Goal: Check status: Check status

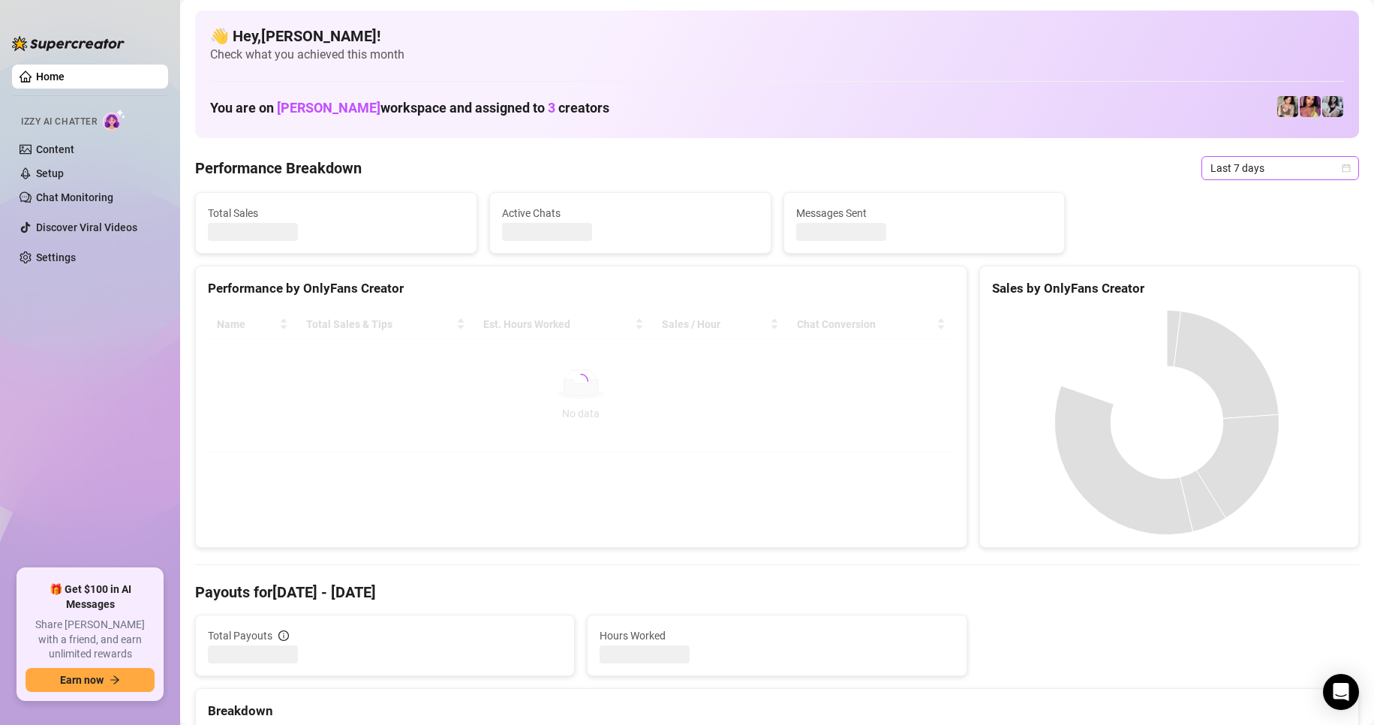
click at [1342, 167] on icon "calendar" at bounding box center [1346, 168] width 8 height 8
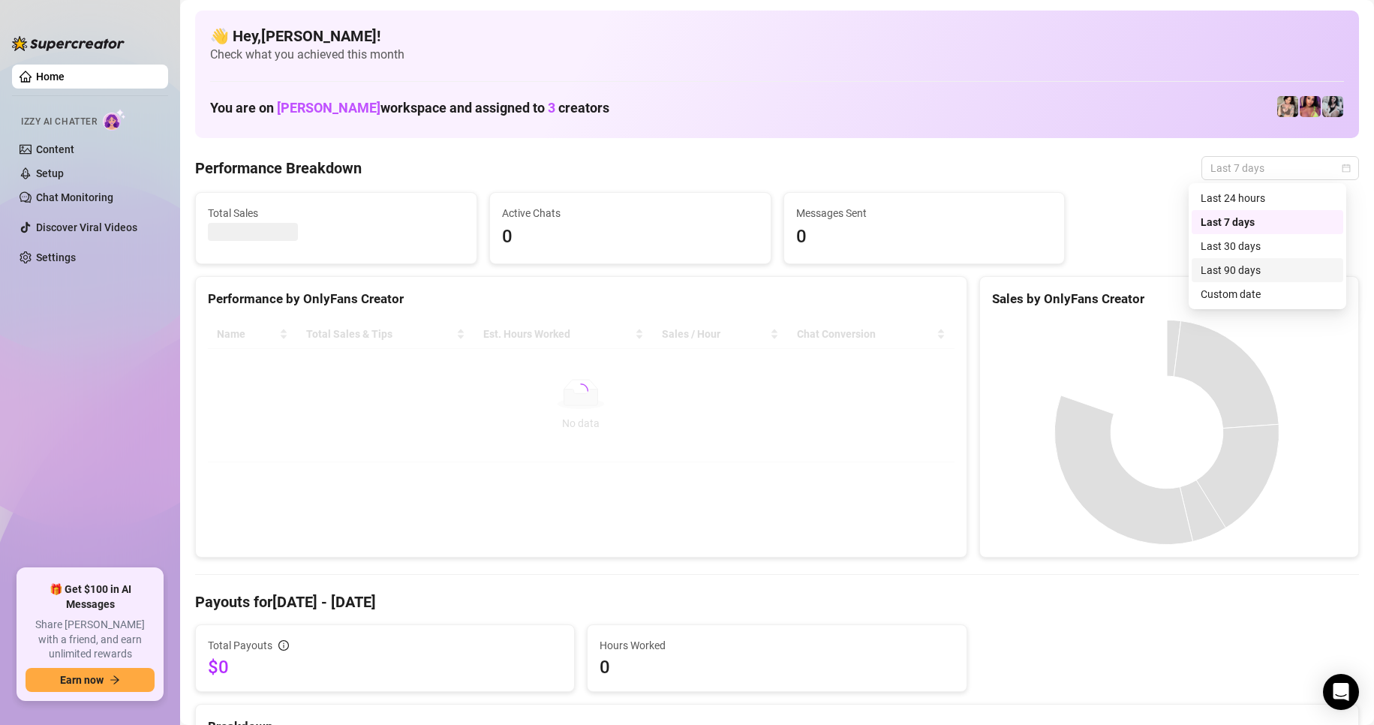
click at [1251, 299] on div "Custom date" at bounding box center [1267, 294] width 134 height 17
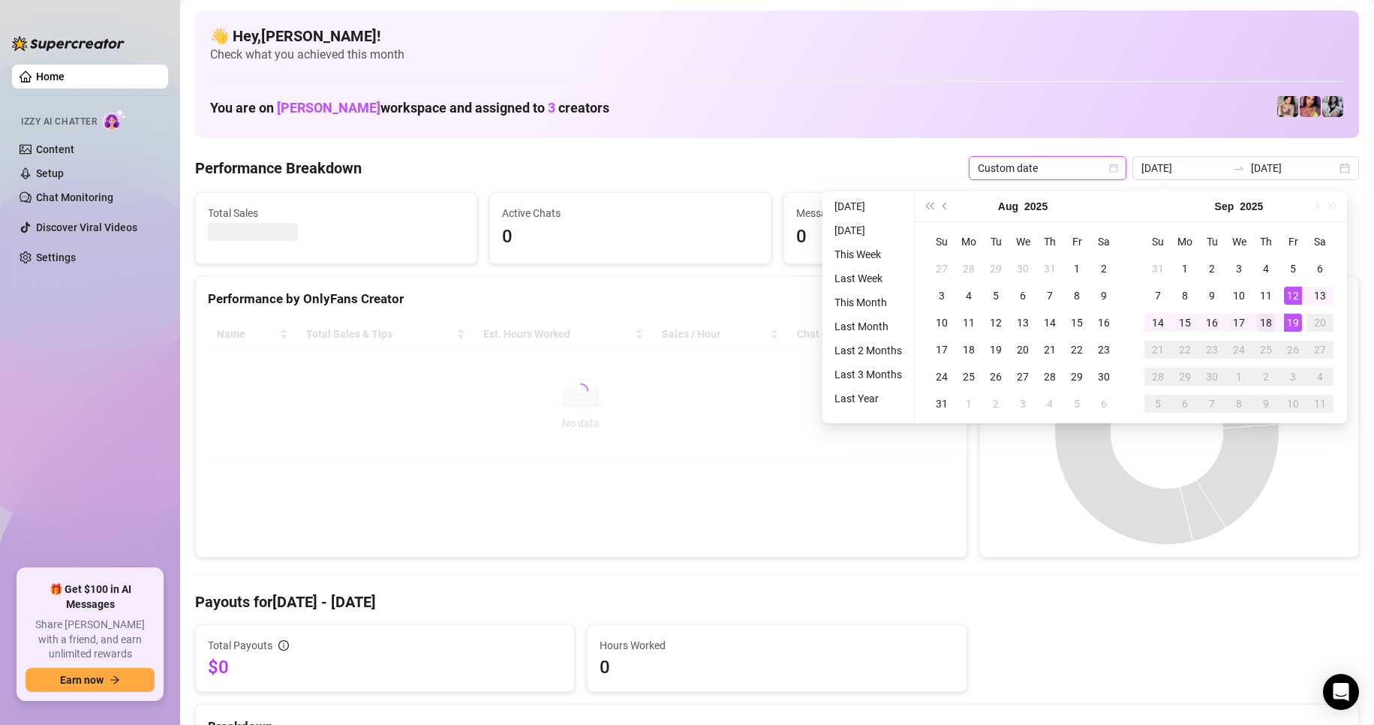
type input "[DATE]"
click at [1263, 325] on div "18" at bounding box center [1266, 323] width 18 height 18
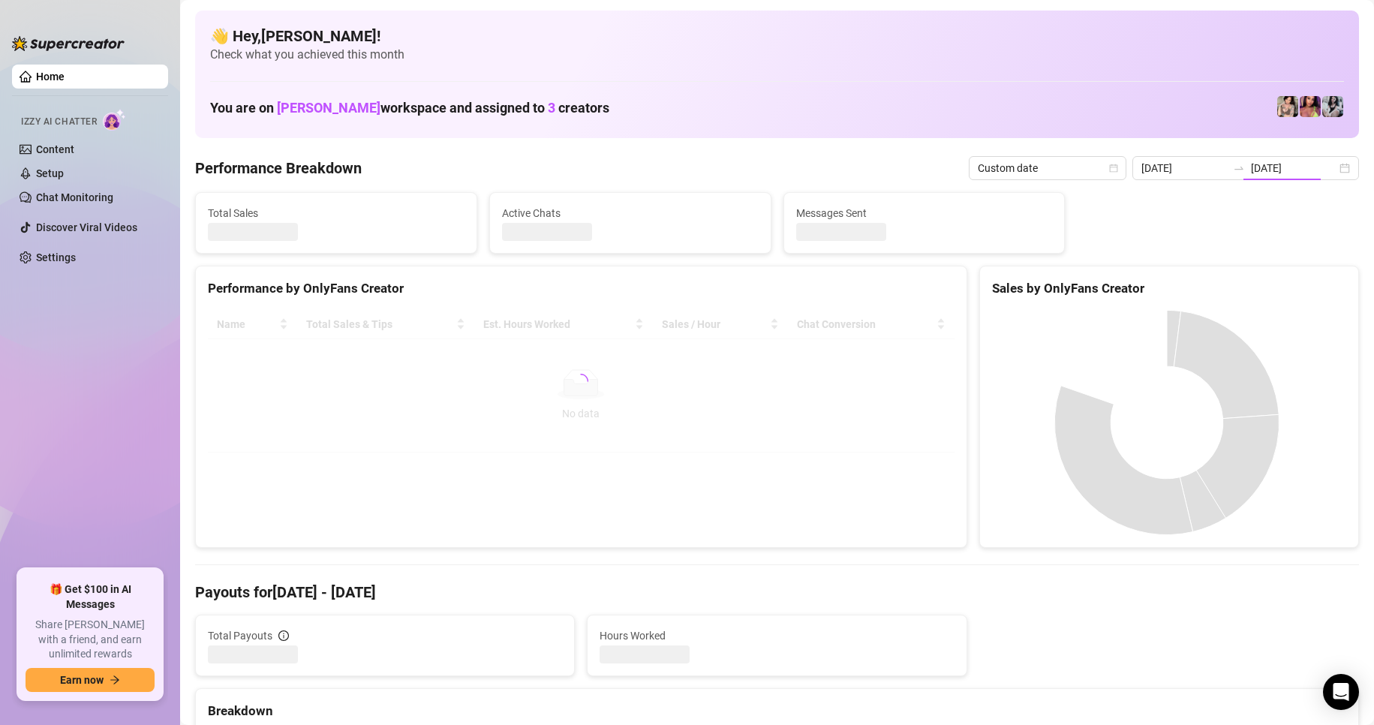
type input "[DATE]"
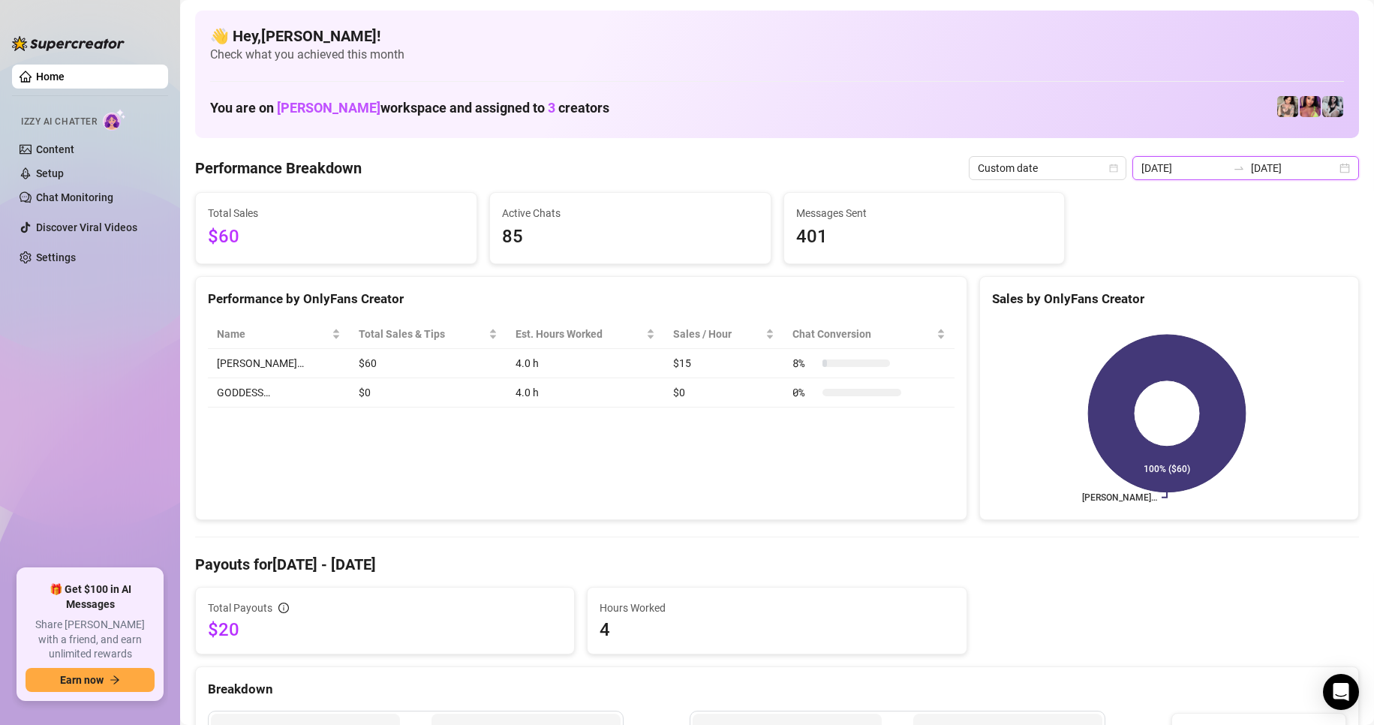
click at [1323, 168] on div "[DATE] [DATE]" at bounding box center [1245, 168] width 227 height 24
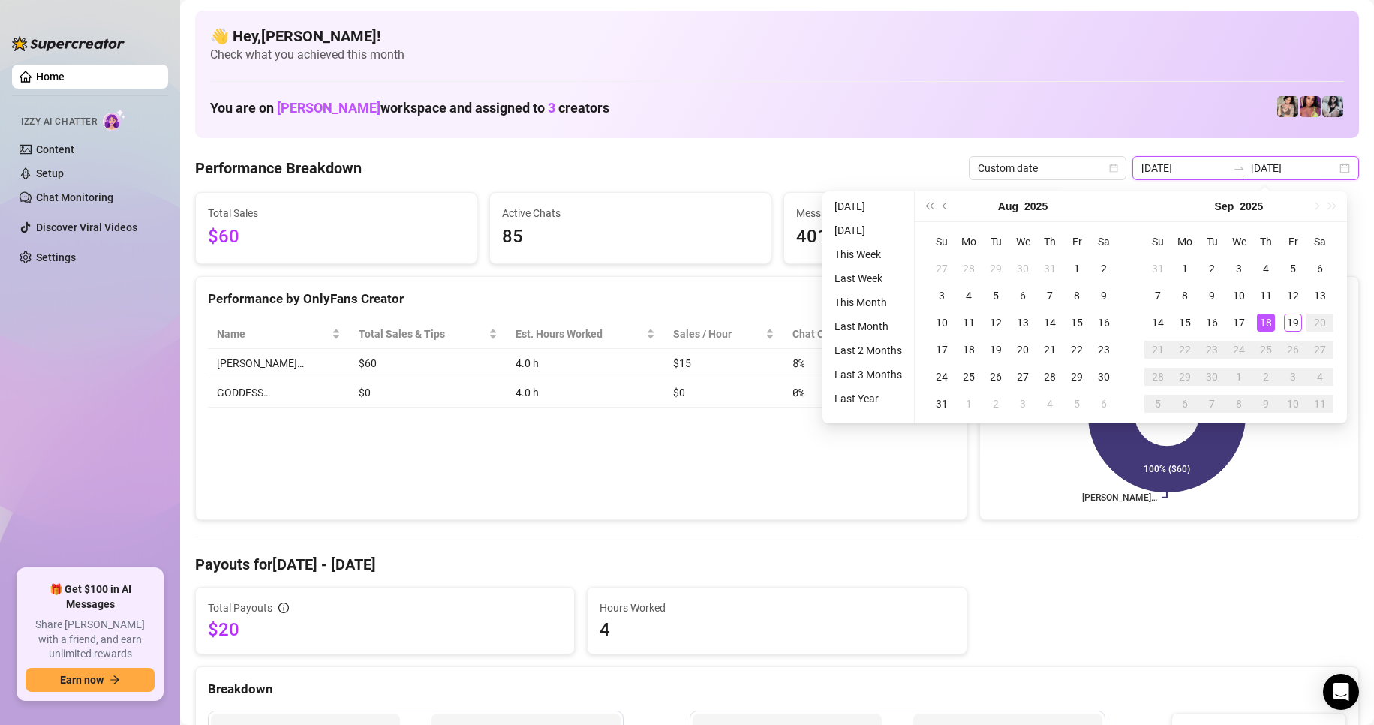
drag, startPoint x: 1326, startPoint y: 168, endPoint x: 1314, endPoint y: 172, distance: 12.6
click at [1326, 168] on div "[DATE] [DATE]" at bounding box center [1245, 168] width 227 height 24
type input "[DATE]"
click at [1285, 323] on div "19" at bounding box center [1293, 323] width 18 height 18
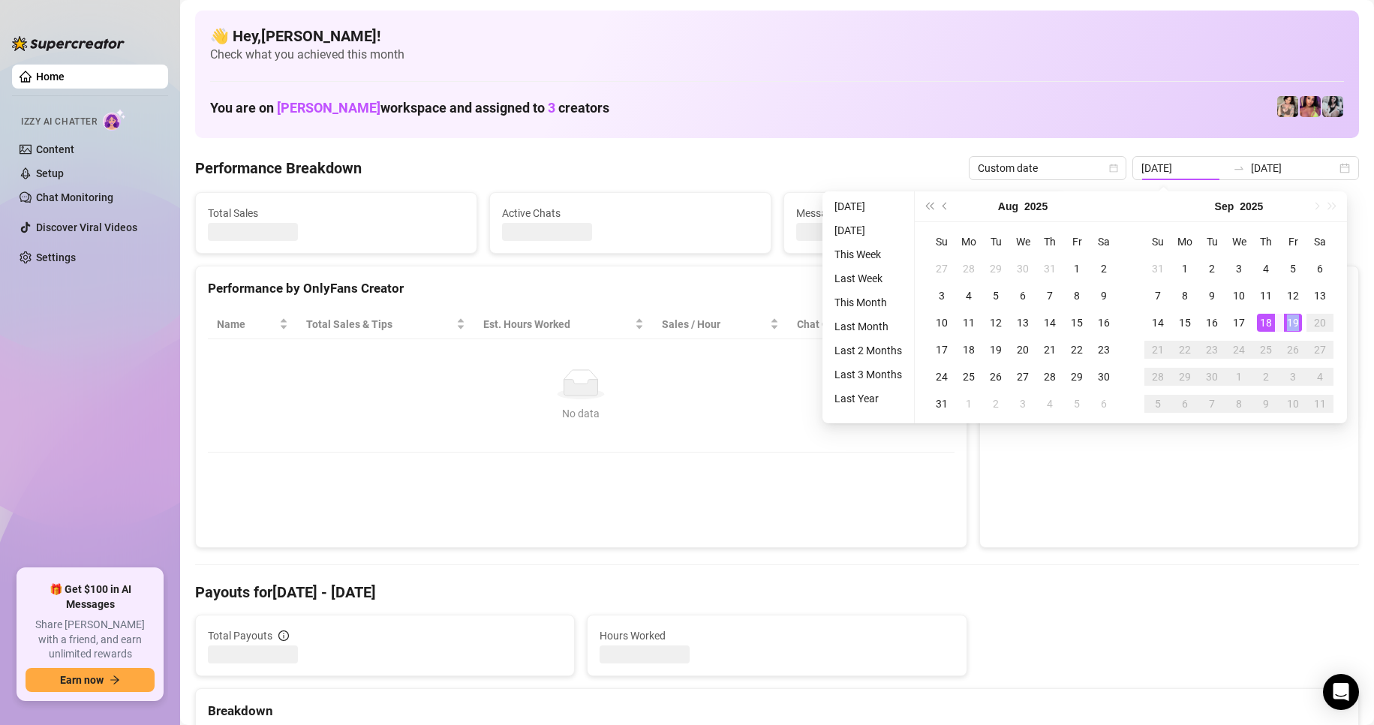
type input "[DATE]"
